Goal: Obtain resource: Obtain resource

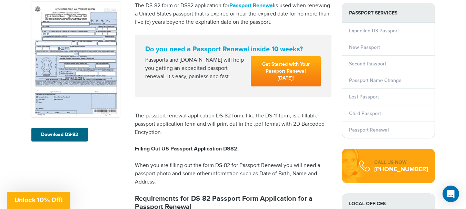
scroll to position [103, 0]
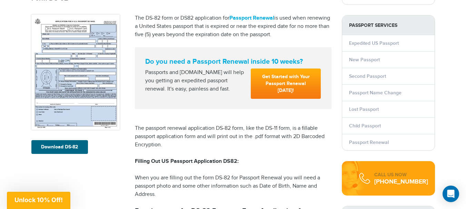
click at [75, 78] on img at bounding box center [75, 71] width 88 height 115
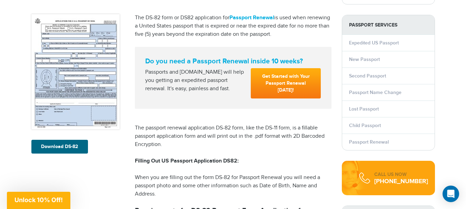
scroll to position [69, 0]
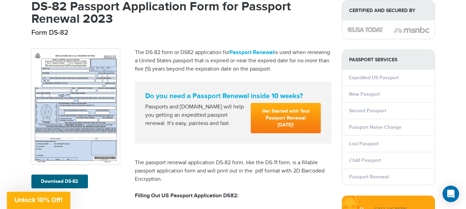
click at [77, 93] on img at bounding box center [75, 106] width 88 height 115
